Goal: Task Accomplishment & Management: Manage account settings

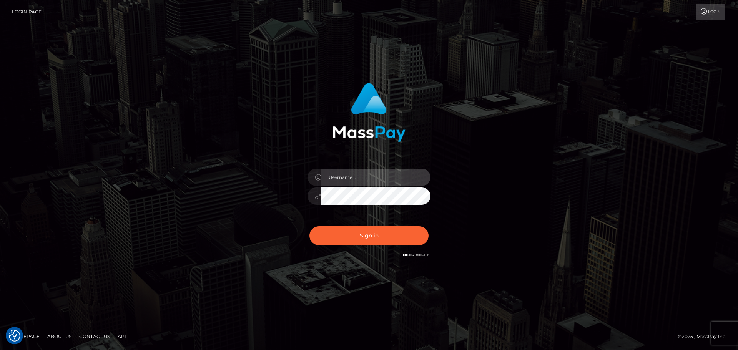
click at [366, 177] on input "text" at bounding box center [375, 177] width 109 height 17
type input "dan.onemp"
click at [309, 226] on button "Sign in" at bounding box center [368, 235] width 119 height 19
click at [357, 179] on input "text" at bounding box center [375, 177] width 109 height 17
type input "dan.onemp"
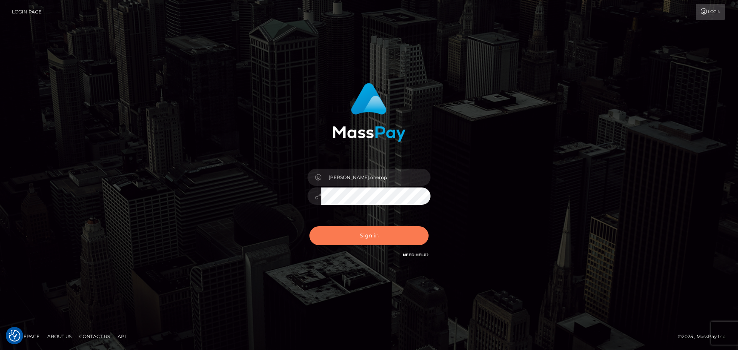
click at [363, 241] on button "Sign in" at bounding box center [368, 235] width 119 height 19
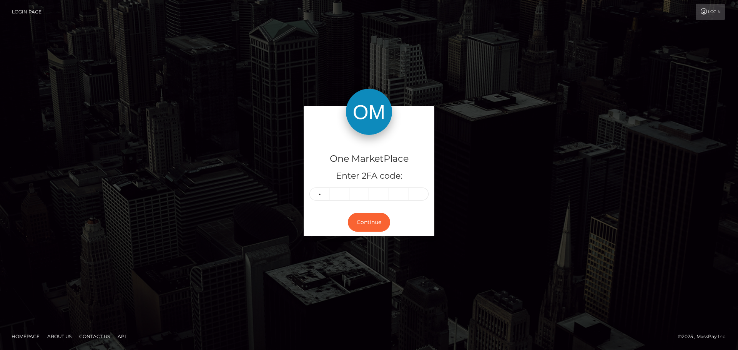
type input "4"
type input "6"
type input "5"
type input "8"
type input "5"
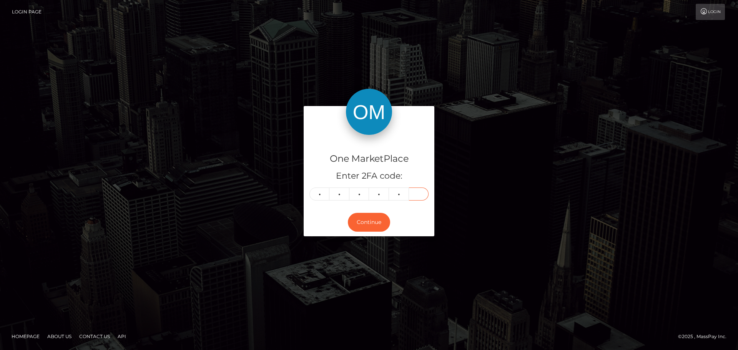
type input "8"
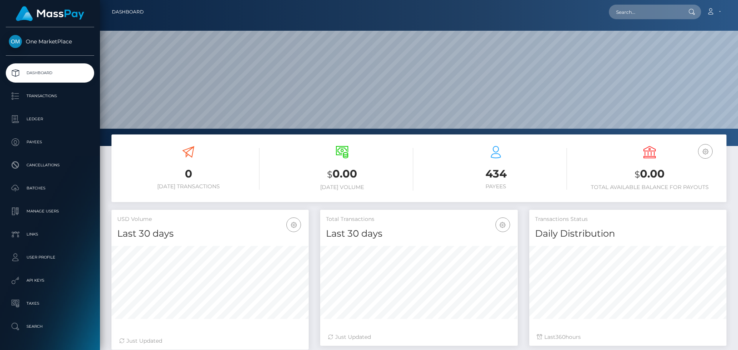
scroll to position [136, 197]
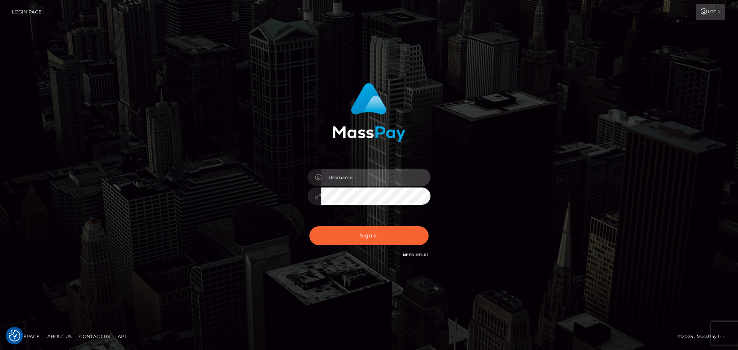
click at [357, 175] on input "text" at bounding box center [375, 177] width 109 height 17
type input "dan.onemp"
click at [309, 226] on button "Sign in" at bounding box center [368, 235] width 119 height 19
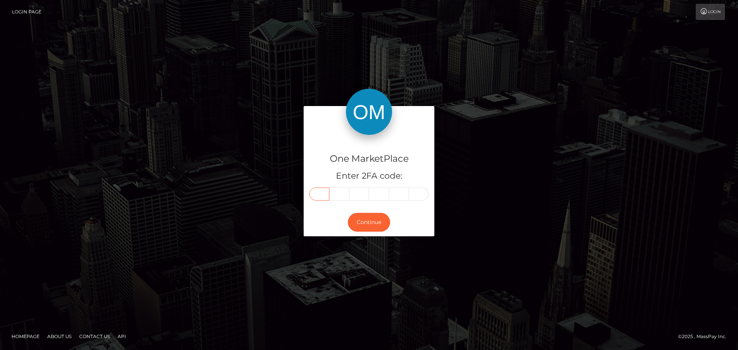
click at [325, 196] on input "text" at bounding box center [319, 193] width 20 height 13
type input "1"
type input "5"
type input "9"
type input "6"
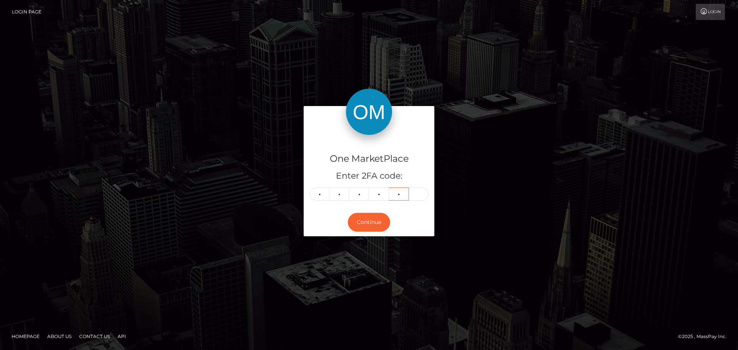
type input "4"
type input "1"
type input "5"
type input "9"
type input "6"
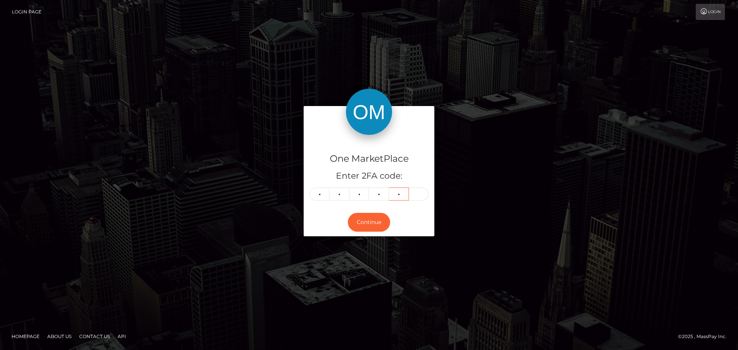
type input "4"
type input "5"
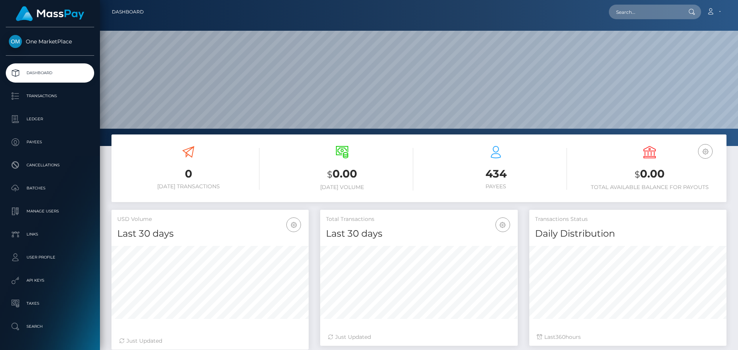
scroll to position [136, 197]
